Goal: Task Accomplishment & Management: Use online tool/utility

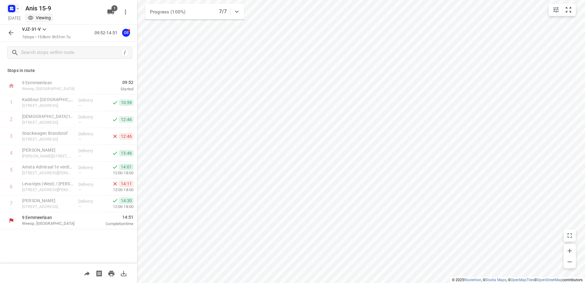
click at [16, 10] on icon "button" at bounding box center [17, 8] width 5 height 5
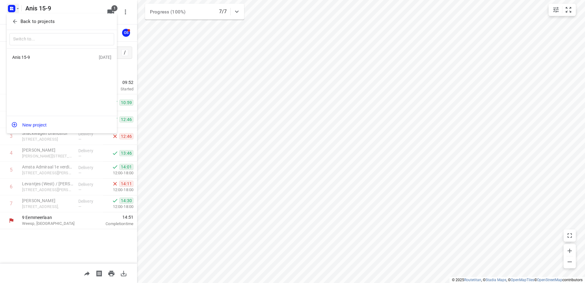
click at [13, 21] on icon "button" at bounding box center [15, 21] width 6 height 6
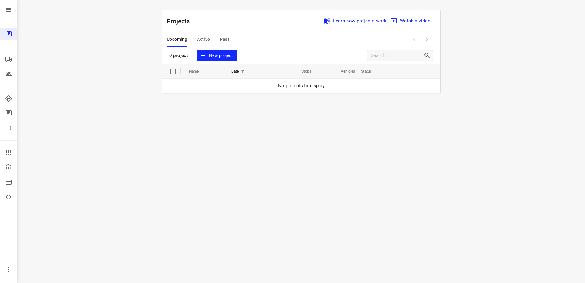
click at [207, 38] on span "Active" at bounding box center [203, 39] width 13 height 8
click at [224, 39] on span "Past" at bounding box center [224, 39] width 9 height 8
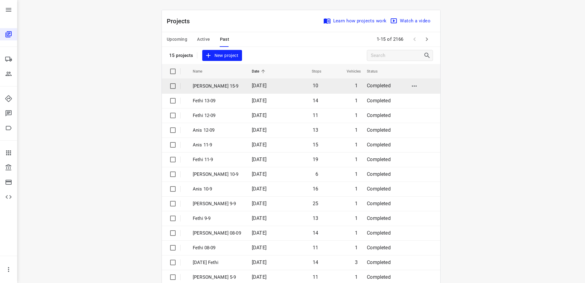
click at [207, 83] on p "[PERSON_NAME] 15-9" at bounding box center [218, 86] width 50 height 7
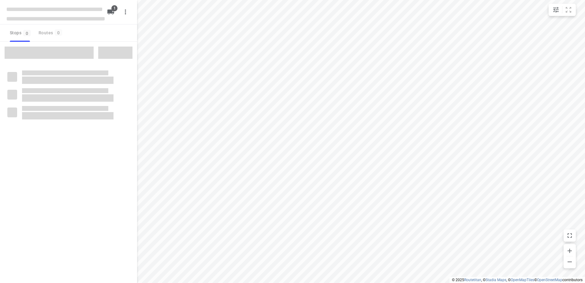
type input "distance"
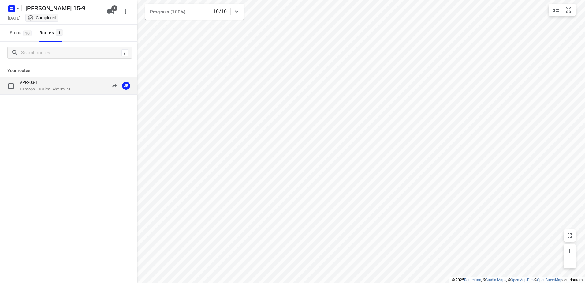
click at [34, 81] on p "VPR-03-T" at bounding box center [31, 83] width 22 height 6
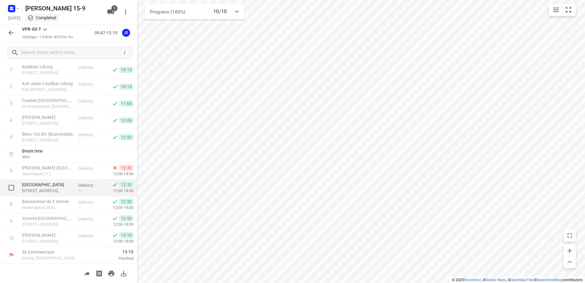
scroll to position [33, 0]
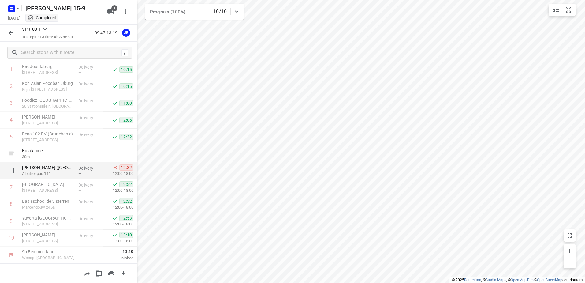
click at [53, 171] on p "Albatrospad 111," at bounding box center [47, 173] width 51 height 6
